Goal: Find specific page/section: Find specific page/section

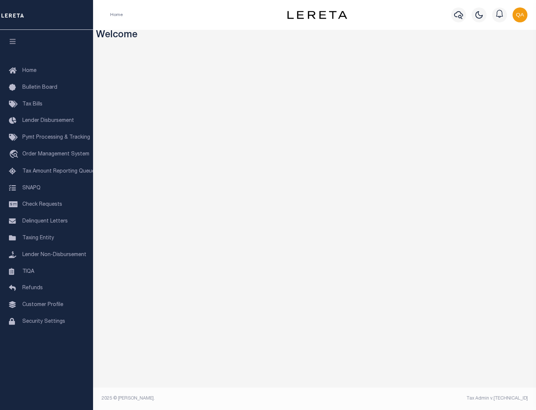
click at [47, 204] on span "Check Requests" at bounding box center [42, 204] width 40 height 5
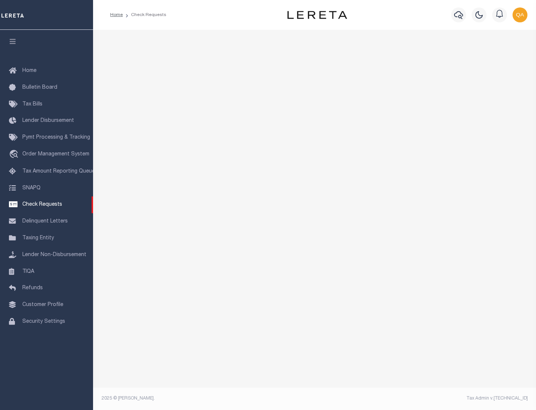
select select "50"
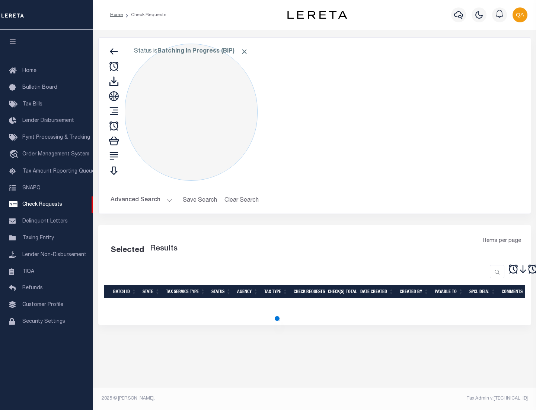
select select "50"
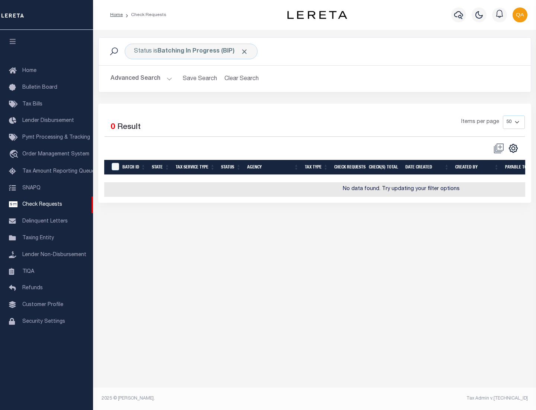
click at [245, 51] on span "Click to Remove" at bounding box center [245, 52] width 8 height 8
